Goal: Information Seeking & Learning: Learn about a topic

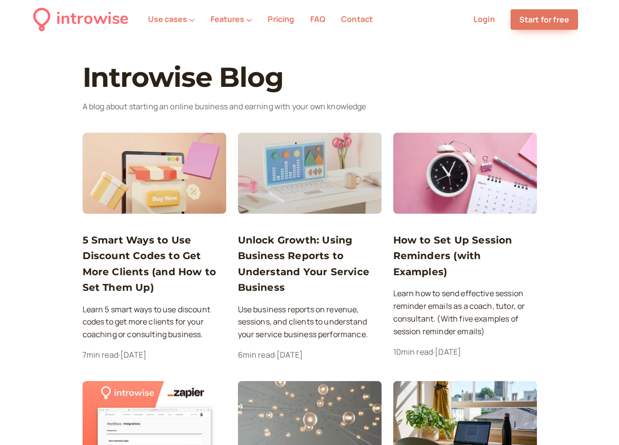
scroll to position [11, 0]
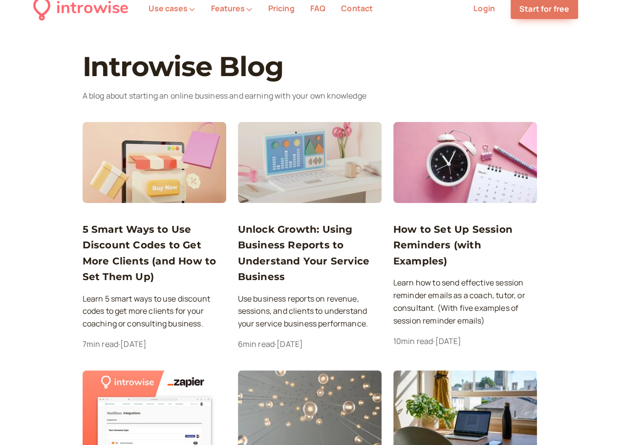
click at [133, 248] on h3 "5 Smart Ways to Use Discount Codes to Get More Clients (and How to Set Them Up)" at bounding box center [155, 253] width 144 height 63
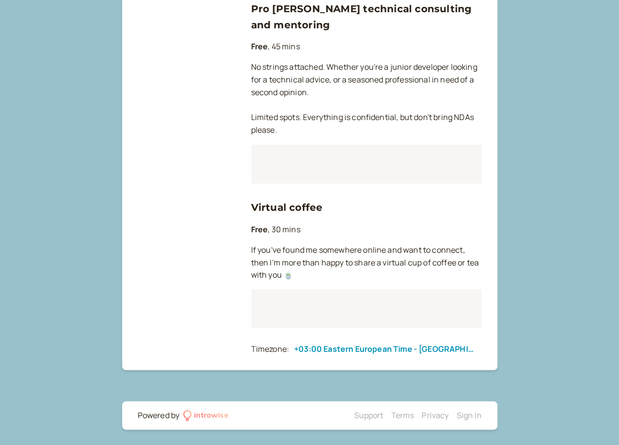
scroll to position [677, 0]
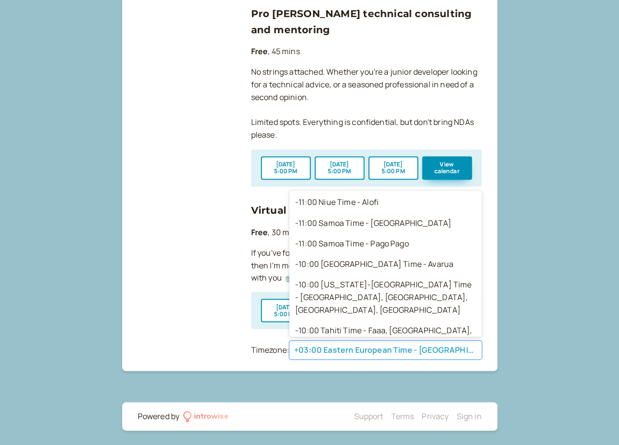
click at [324, 354] on div at bounding box center [385, 350] width 183 height 15
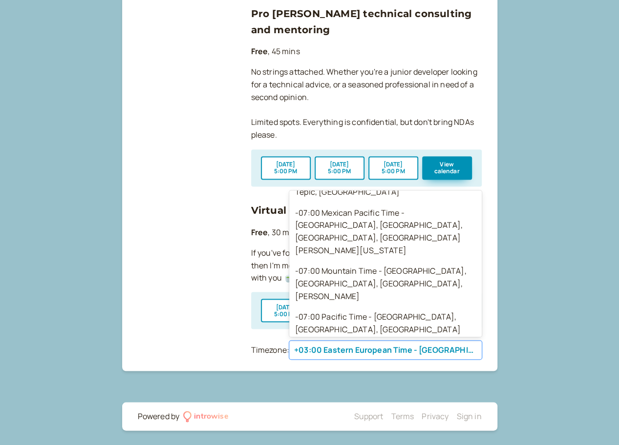
scroll to position [323, 0]
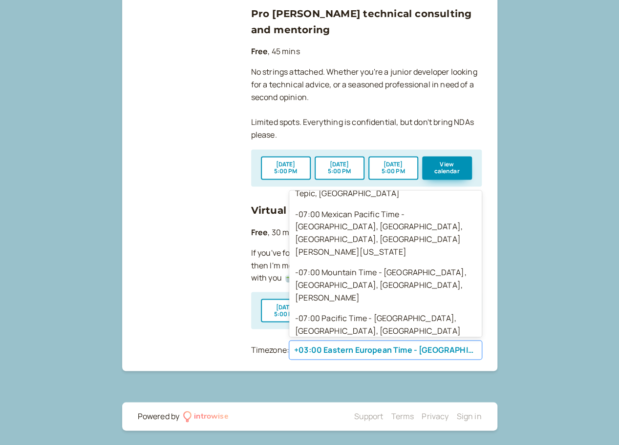
click at [352, 399] on div "-07:00 Pacific Time - [GEOGRAPHIC_DATA], [GEOGRAPHIC_DATA], [GEOGRAPHIC_DATA], …" at bounding box center [385, 422] width 192 height 46
